Goal: Browse casually: Explore the website without a specific task or goal

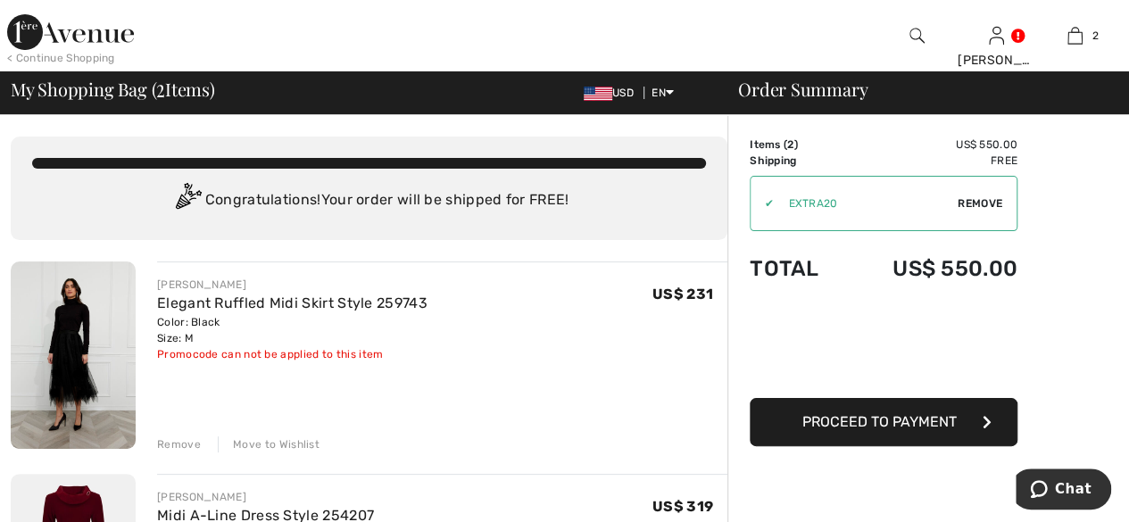
click at [179, 445] on div "Remove" at bounding box center [179, 445] width 44 height 16
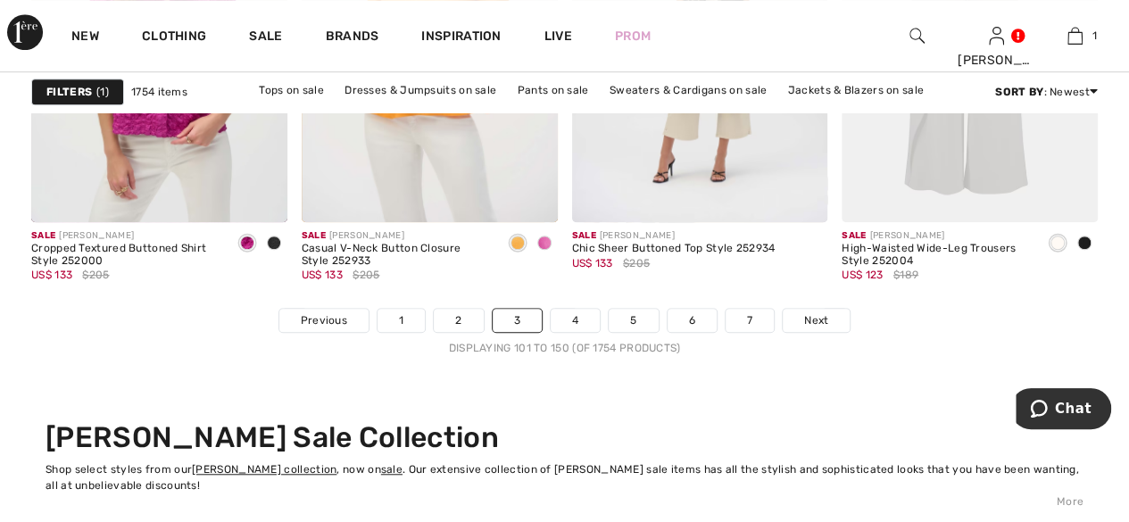
scroll to position [7321, 0]
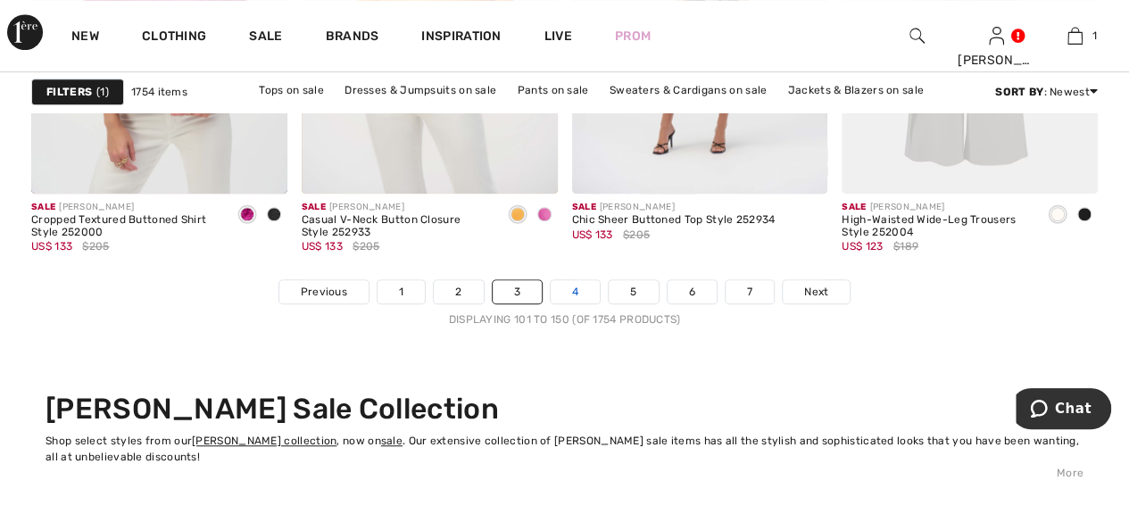
click at [575, 287] on link "4" at bounding box center [575, 291] width 49 height 23
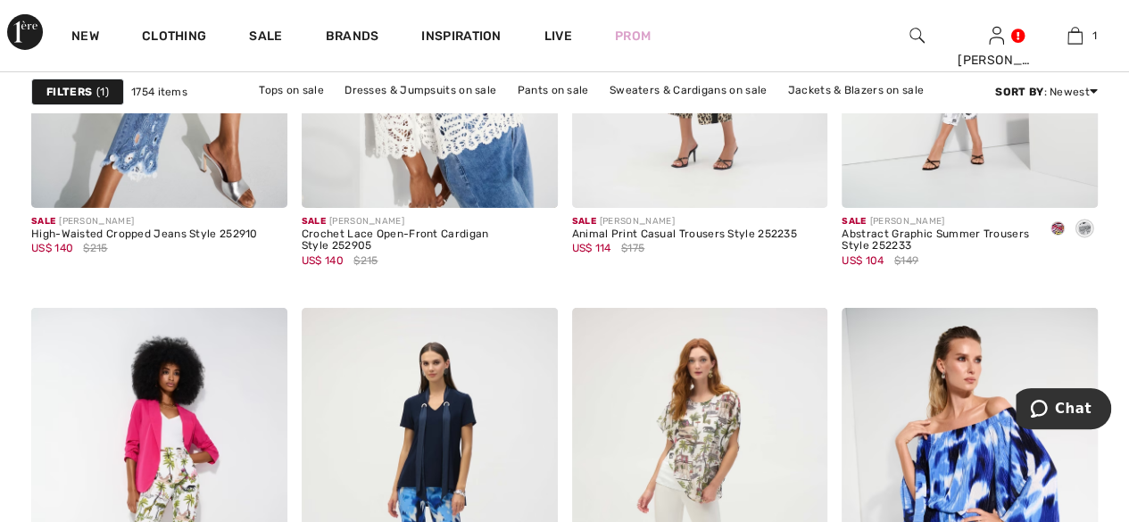
scroll to position [6606, 0]
